Goal: Information Seeking & Learning: Find specific fact

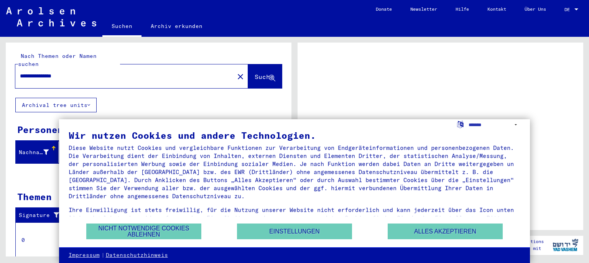
scroll to position [18, 0]
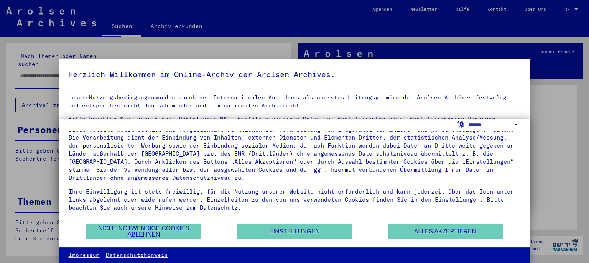
type input "**********"
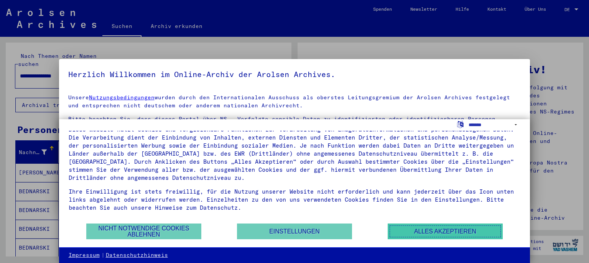
click at [434, 232] on button "Alles akzeptieren" at bounding box center [445, 232] width 115 height 16
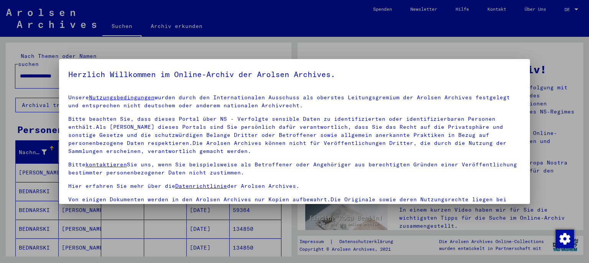
scroll to position [13, 0]
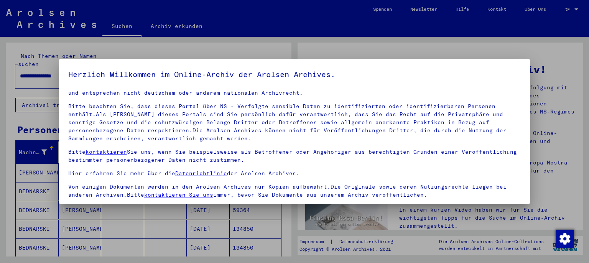
click at [516, 136] on mat-dialog-content "Unsere Nutzungsbedingungen wurden durch den Internationalen Ausschuss als obers…" at bounding box center [294, 173] width 471 height 171
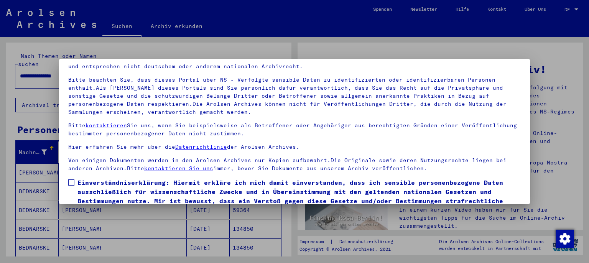
scroll to position [64, 0]
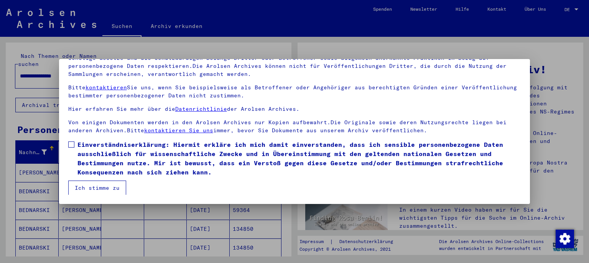
click at [100, 186] on button "Ich stimme zu" at bounding box center [97, 188] width 58 height 15
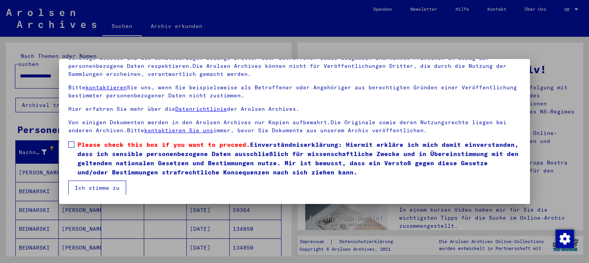
click at [96, 186] on button "Ich stimme zu" at bounding box center [97, 188] width 58 height 15
drag, startPoint x: 343, startPoint y: 94, endPoint x: 493, endPoint y: 96, distance: 150.8
click at [499, 112] on div "Unsere Nutzungsbedingungen wurden durch den Internationalen Ausschuss als obers…" at bounding box center [294, 75] width 453 height 118
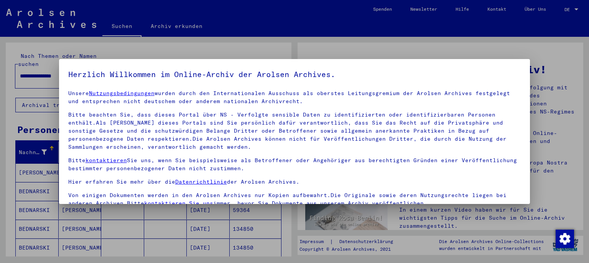
scroll to position [0, 0]
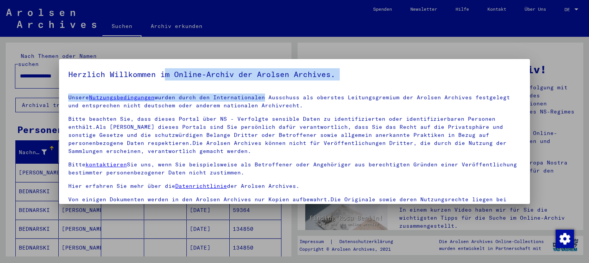
drag, startPoint x: 170, startPoint y: 75, endPoint x: 255, endPoint y: 90, distance: 86.5
click at [257, 92] on yv-its-agree-protection-component "Herzlich Willkommen im Online-Archiv der Arolsen Archives. Unsere Nutzungsbedin…" at bounding box center [294, 163] width 453 height 191
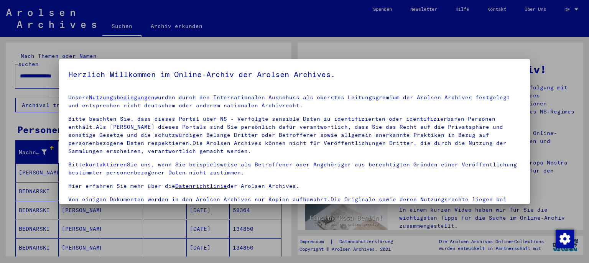
click at [496, 67] on mat-dialog-container "Herzlich Willkommen im Online-Archiv der Arolsen Archives. Unsere Nutzungsbedin…" at bounding box center [294, 131] width 471 height 145
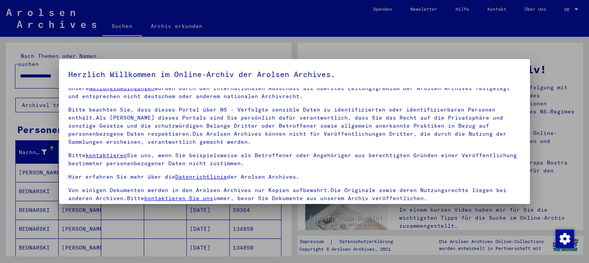
scroll to position [13, 0]
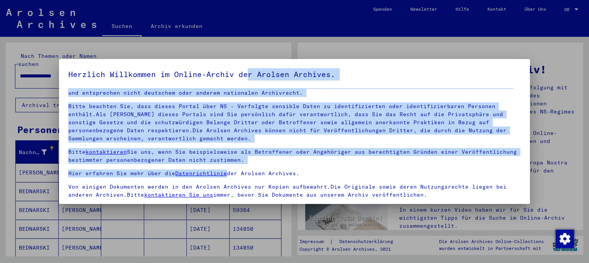
drag, startPoint x: 253, startPoint y: 68, endPoint x: 226, endPoint y: 160, distance: 95.8
click at [223, 169] on mat-dialog-container "Herzlich Willkommen im Online-Archiv der Arolsen Archives. Unsere Nutzungsbedin…" at bounding box center [294, 131] width 471 height 145
click at [164, 195] on link "kontaktieren Sie uns" at bounding box center [178, 194] width 69 height 7
click at [175, 196] on link "kontaktieren Sie uns" at bounding box center [178, 194] width 69 height 7
click at [408, 87] on yv-its-agree-protection-component "Herzlich Willkommen im Online-Archiv der Arolsen Archives. Unsere Nutzungsbedin…" at bounding box center [294, 163] width 453 height 191
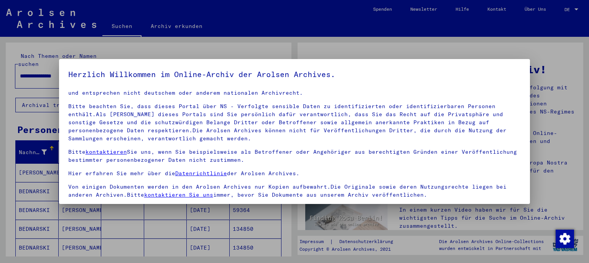
click at [173, 194] on link "kontaktieren Sie uns" at bounding box center [178, 194] width 69 height 7
click at [177, 27] on div at bounding box center [294, 131] width 589 height 263
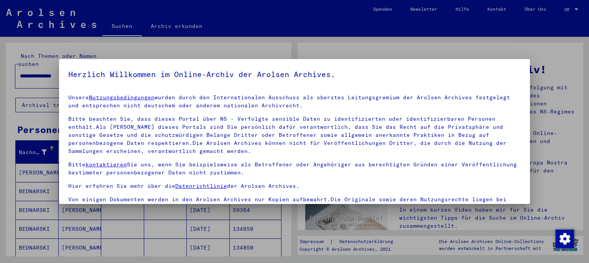
click at [177, 27] on div at bounding box center [294, 131] width 589 height 263
